Goal: Task Accomplishment & Management: Manage account settings

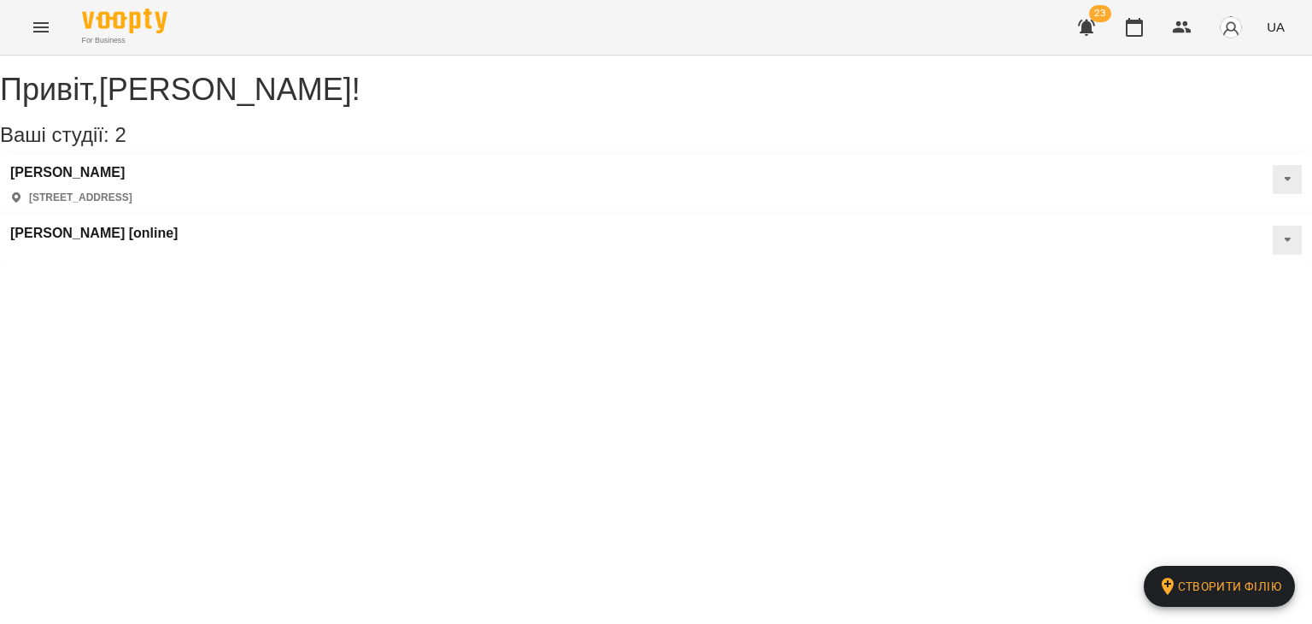
click at [1176, 47] on div "23 UA" at bounding box center [1178, 27] width 225 height 44
click at [1178, 55] on header "For Business 23 UA" at bounding box center [656, 28] width 1312 height 56
click at [1177, 32] on icon "button" at bounding box center [1182, 27] width 19 height 12
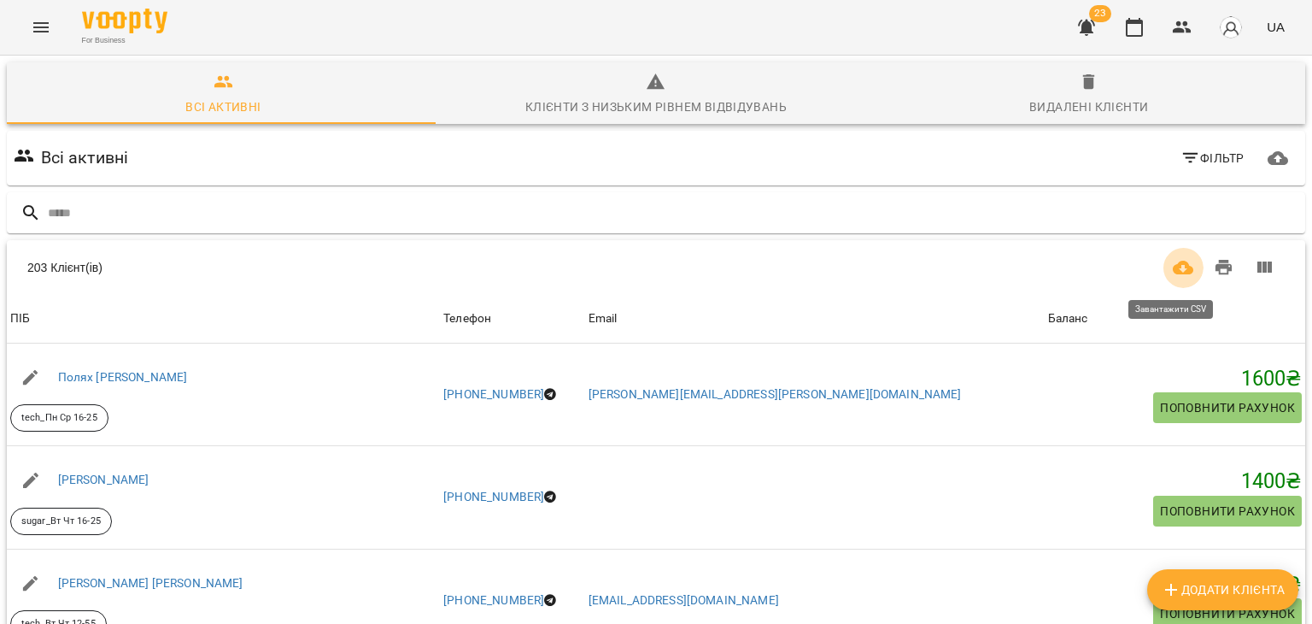
click at [1173, 264] on icon "Завантажити CSV" at bounding box center [1183, 267] width 20 height 20
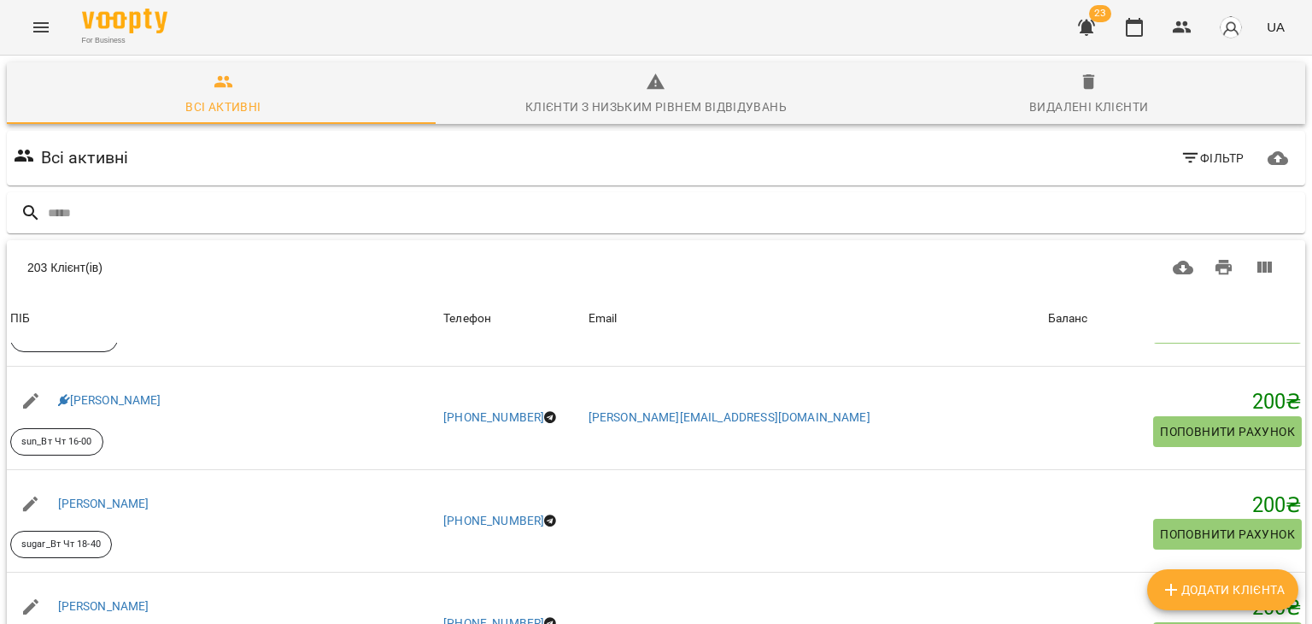
scroll to position [202, 0]
click at [1061, 547] on body "For Business 23 UA Всі активні Клієнти з низьким рівнем відвідувань Видалені кл…" at bounding box center [656, 446] width 1312 height 893
click at [1073, 560] on li "500" at bounding box center [1067, 557] width 50 height 31
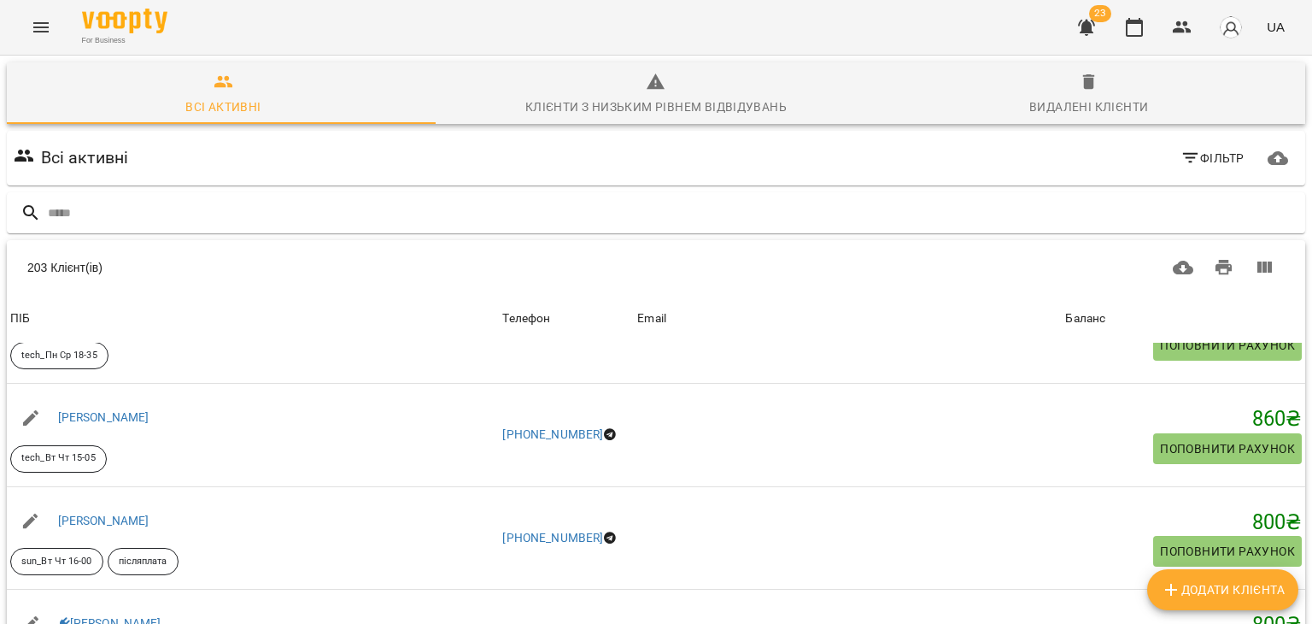
scroll to position [0, 0]
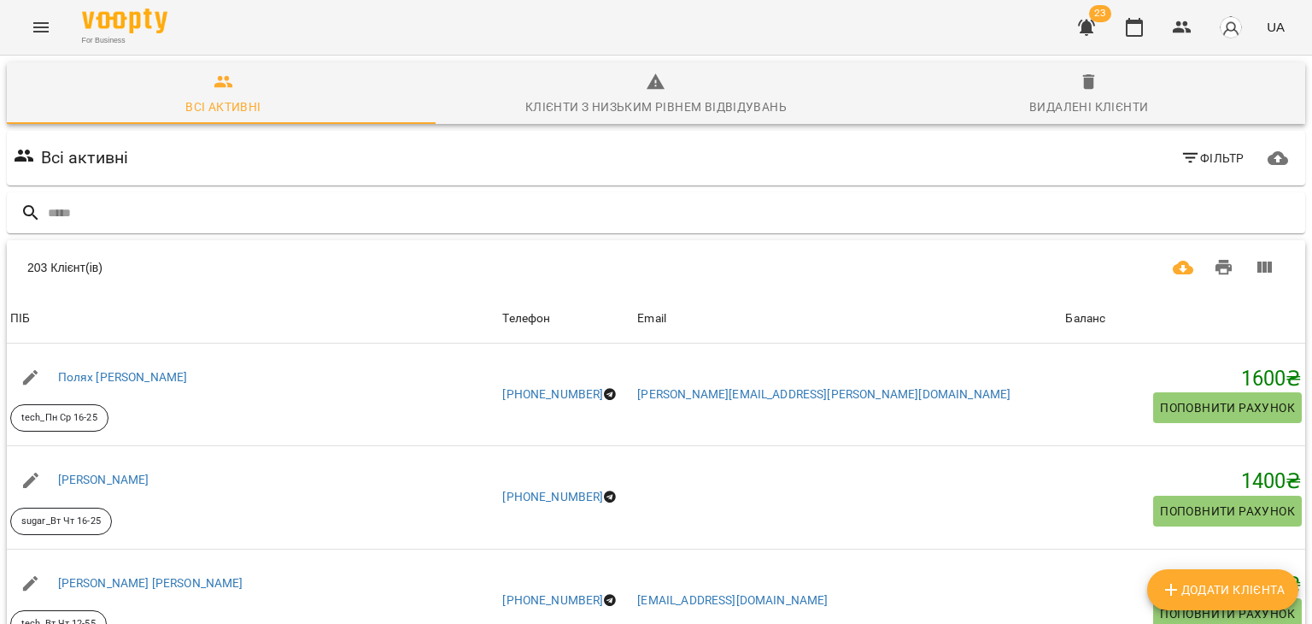
click at [1173, 261] on icon "Завантажити CSV" at bounding box center [1183, 268] width 20 height 14
